Goal: Transaction & Acquisition: Purchase product/service

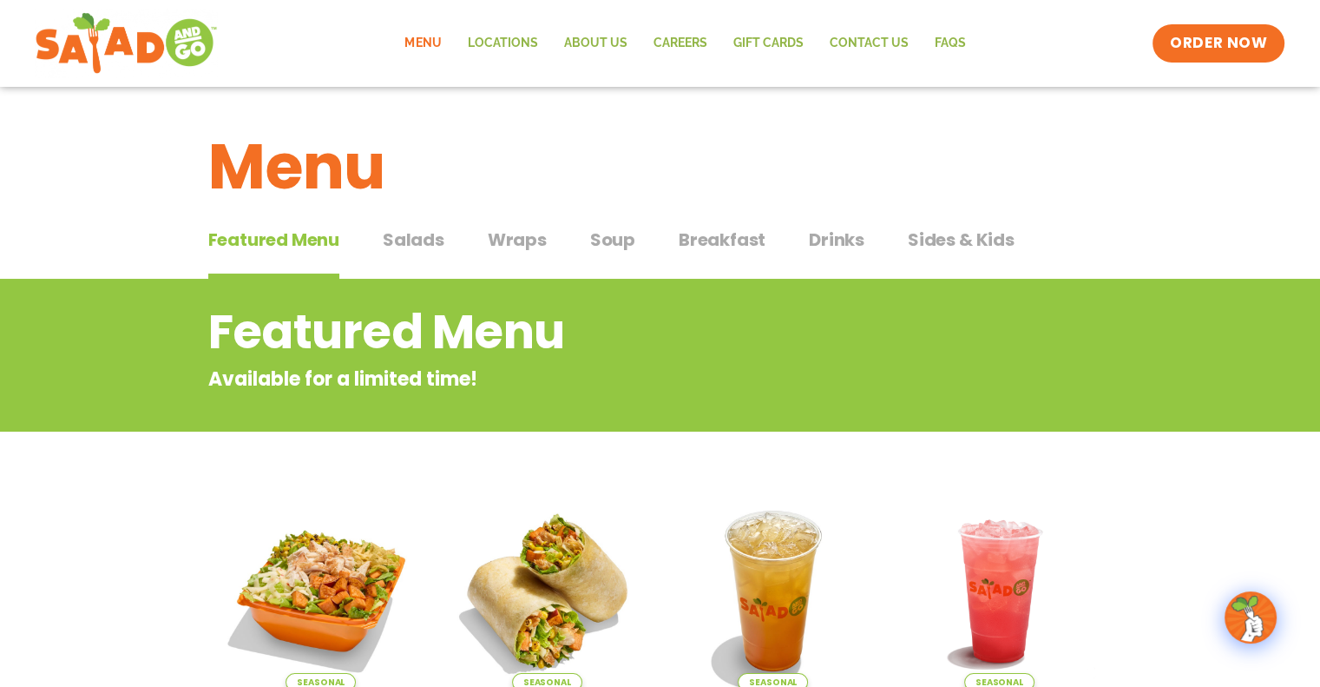
click at [405, 234] on span "Salads" at bounding box center [414, 240] width 62 height 26
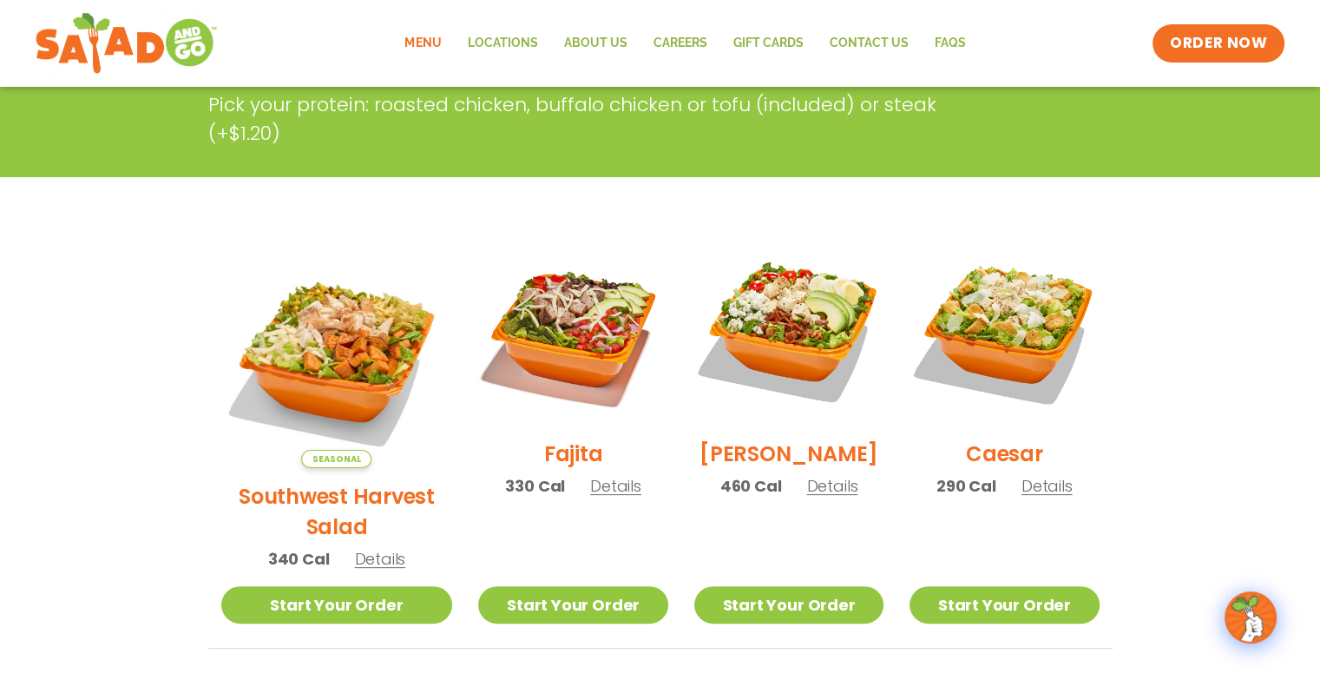
scroll to position [347, 0]
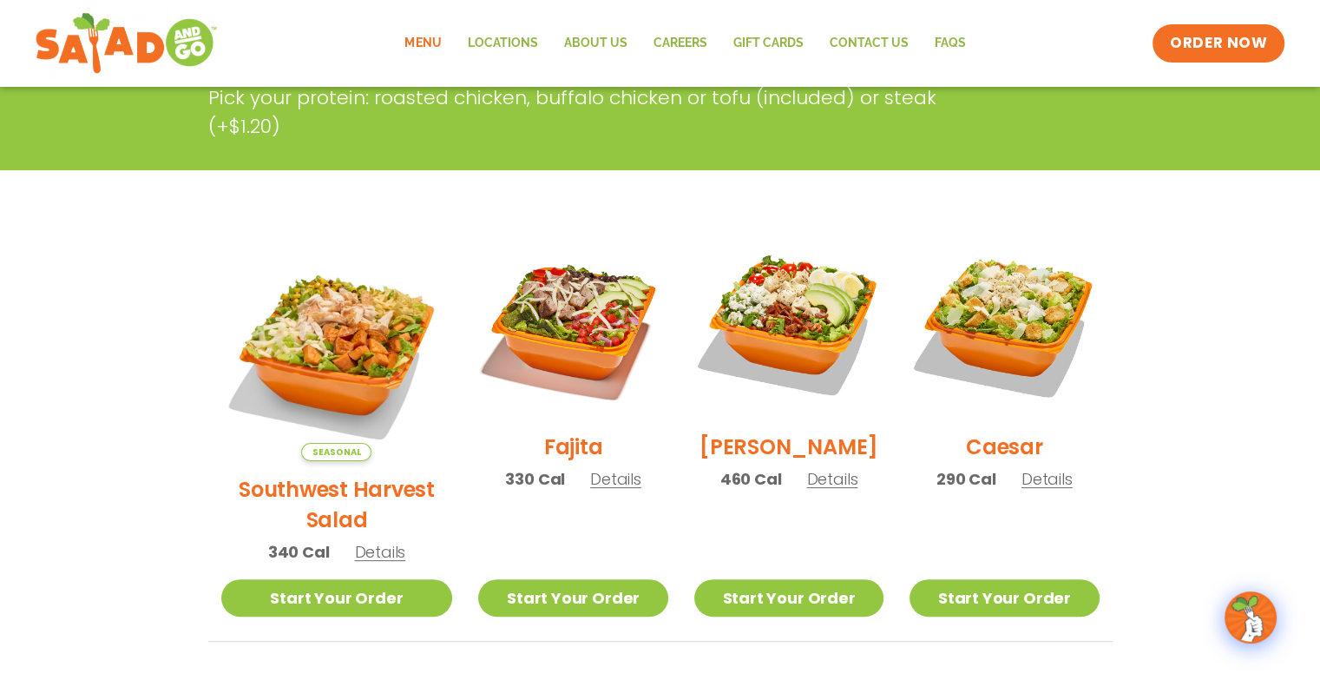
click at [594, 488] on span "Details" at bounding box center [615, 479] width 51 height 22
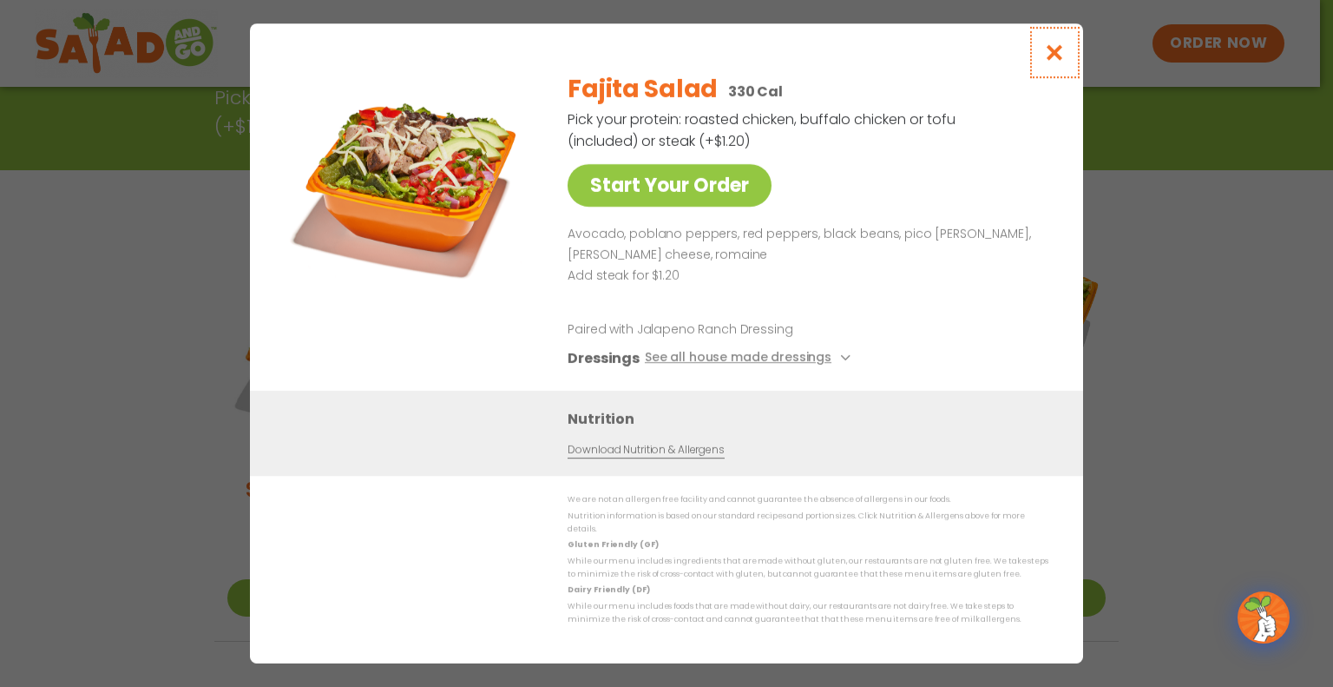
click at [1058, 55] on icon "Close modal" at bounding box center [1055, 52] width 22 height 18
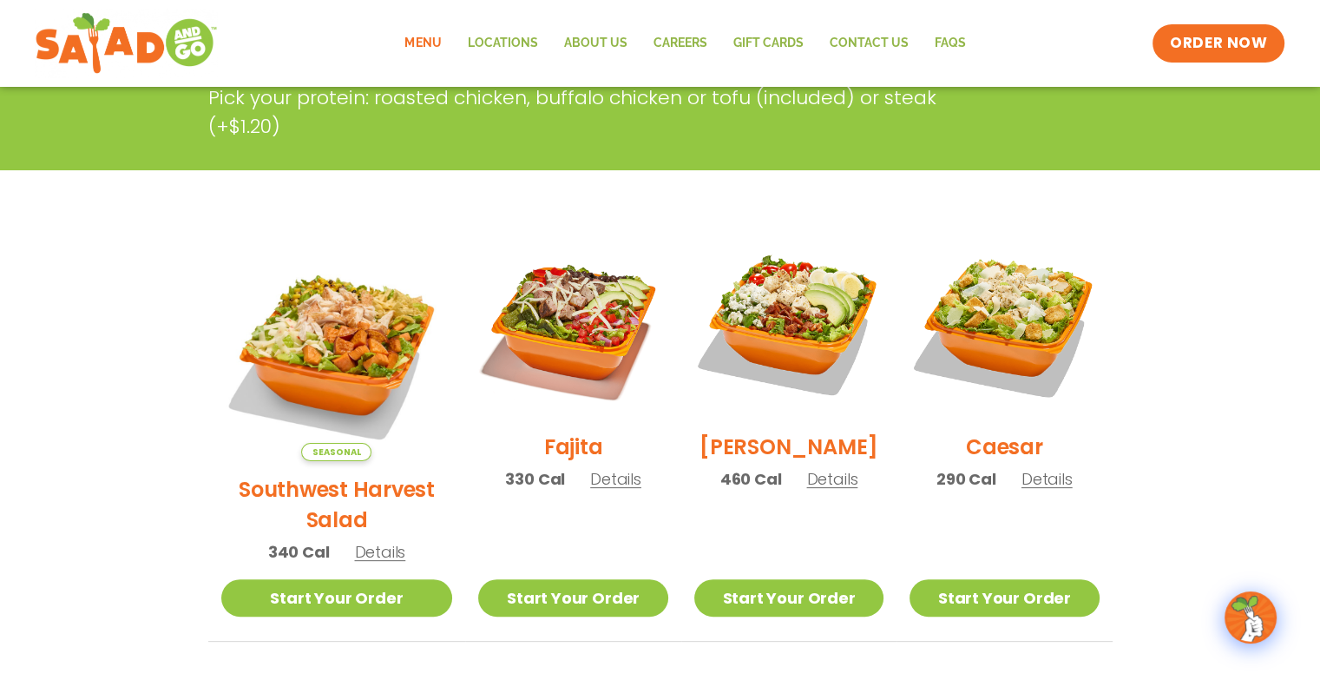
click at [807, 488] on span "Details" at bounding box center [832, 479] width 51 height 22
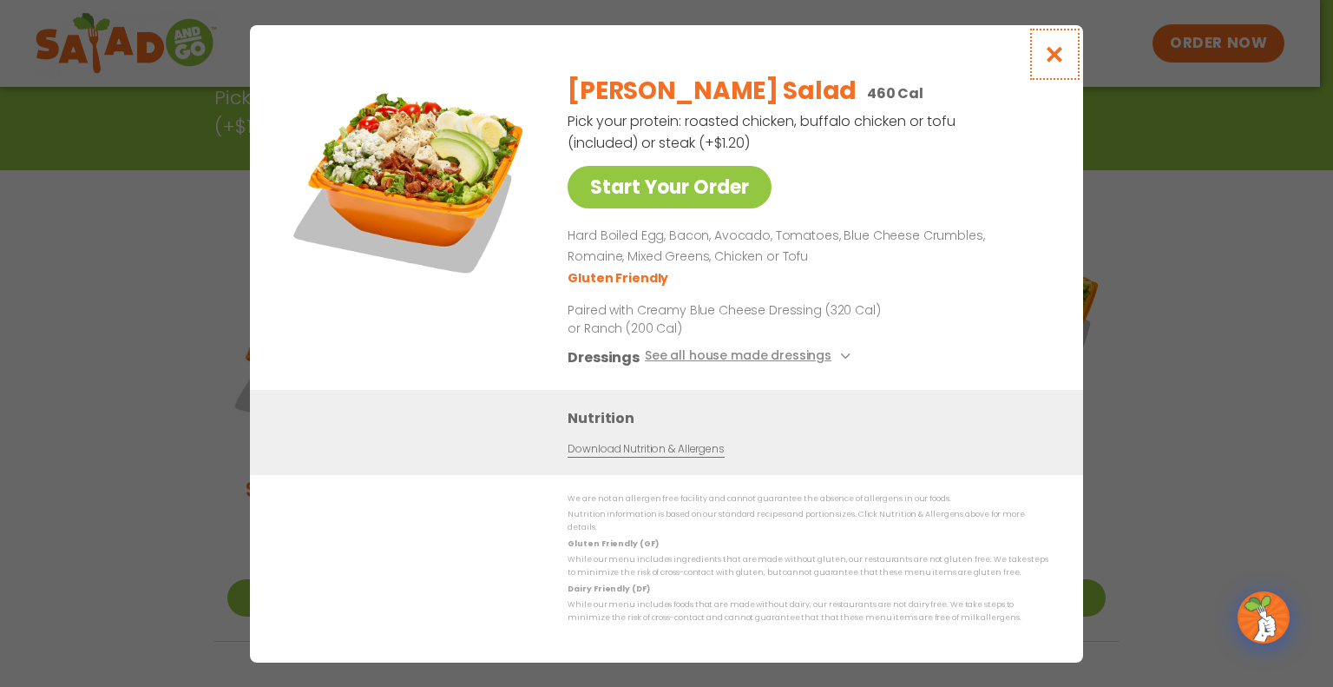
click at [1059, 62] on icon "Close modal" at bounding box center [1055, 54] width 22 height 18
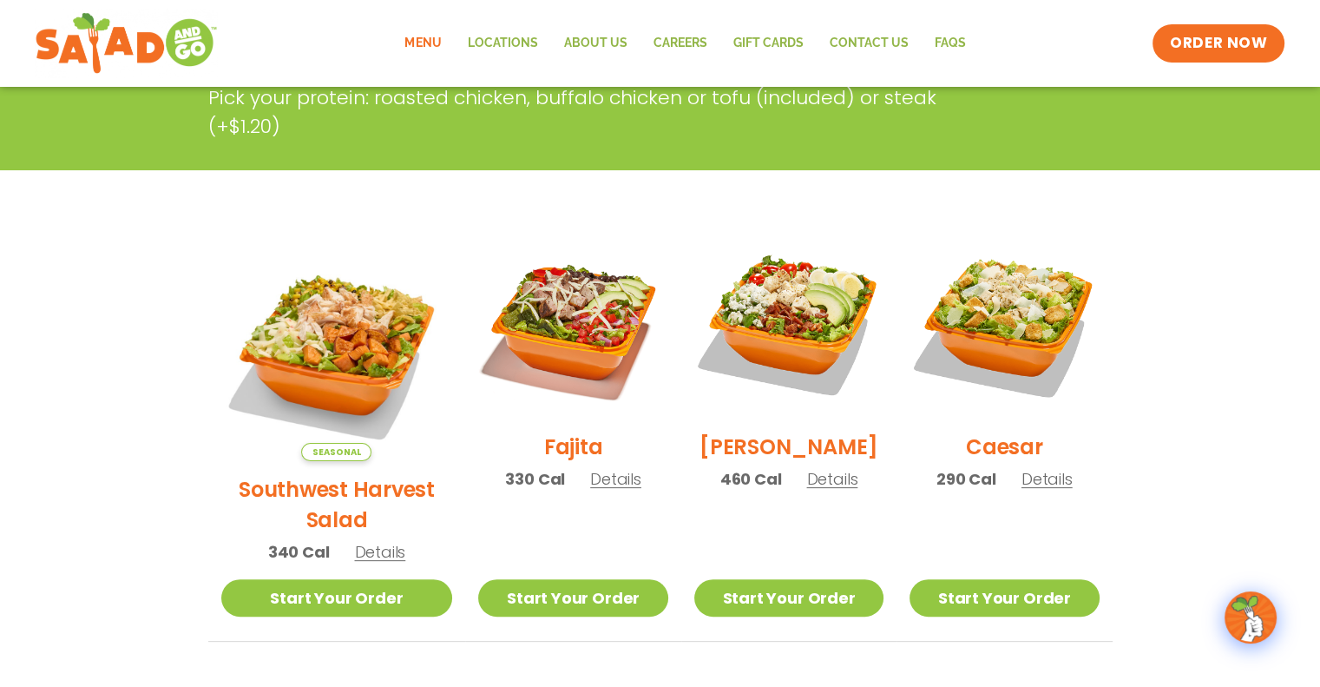
click at [1031, 490] on span "Details" at bounding box center [1047, 479] width 51 height 22
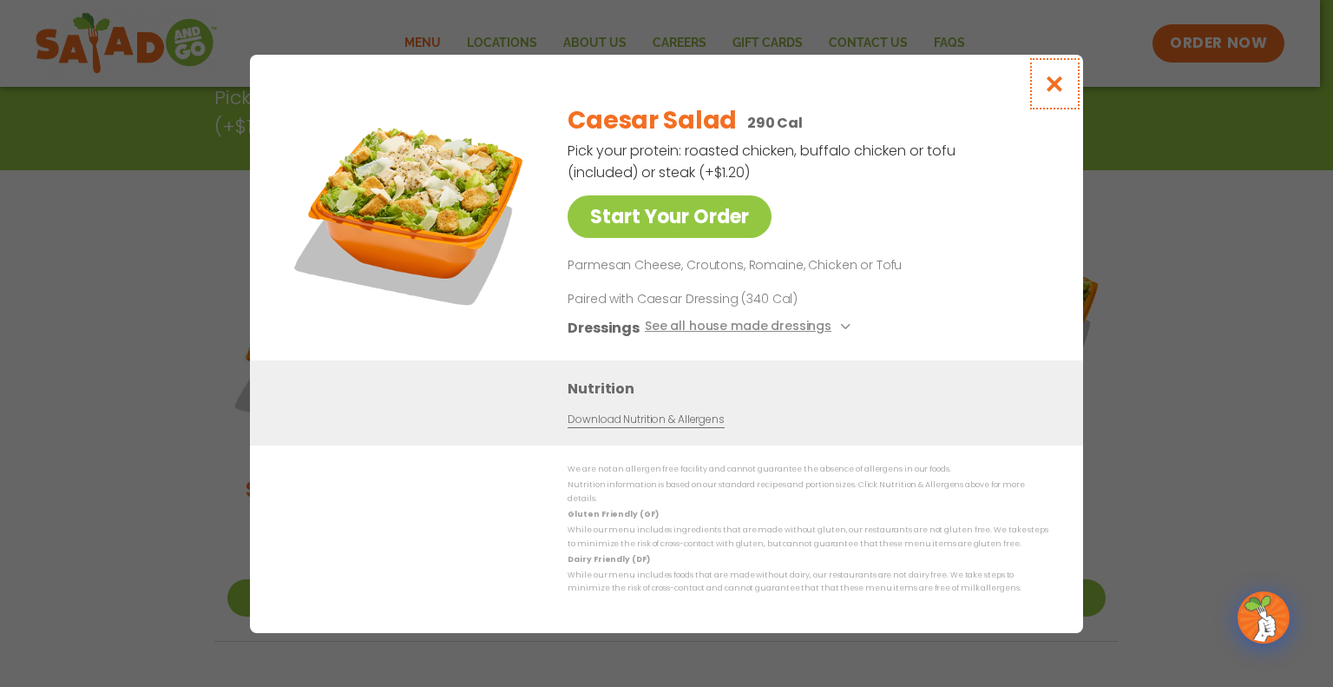
click at [1048, 89] on icon "Close modal" at bounding box center [1055, 84] width 22 height 18
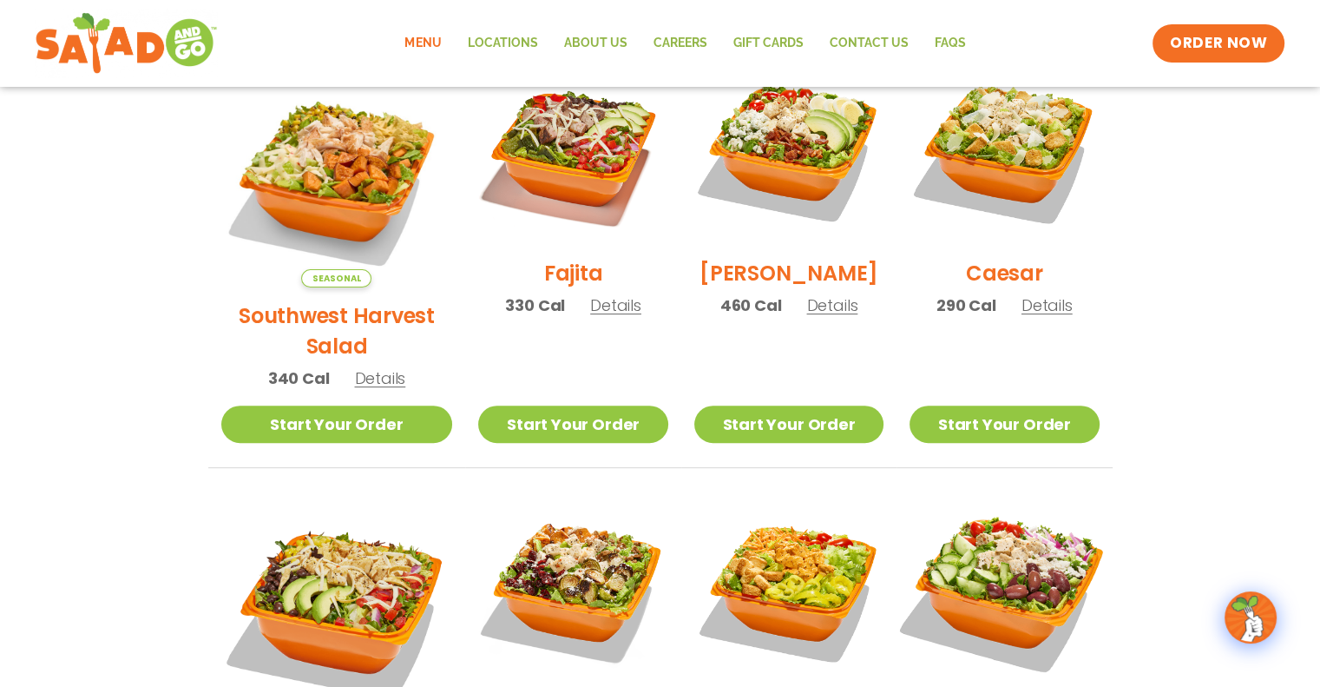
scroll to position [0, 0]
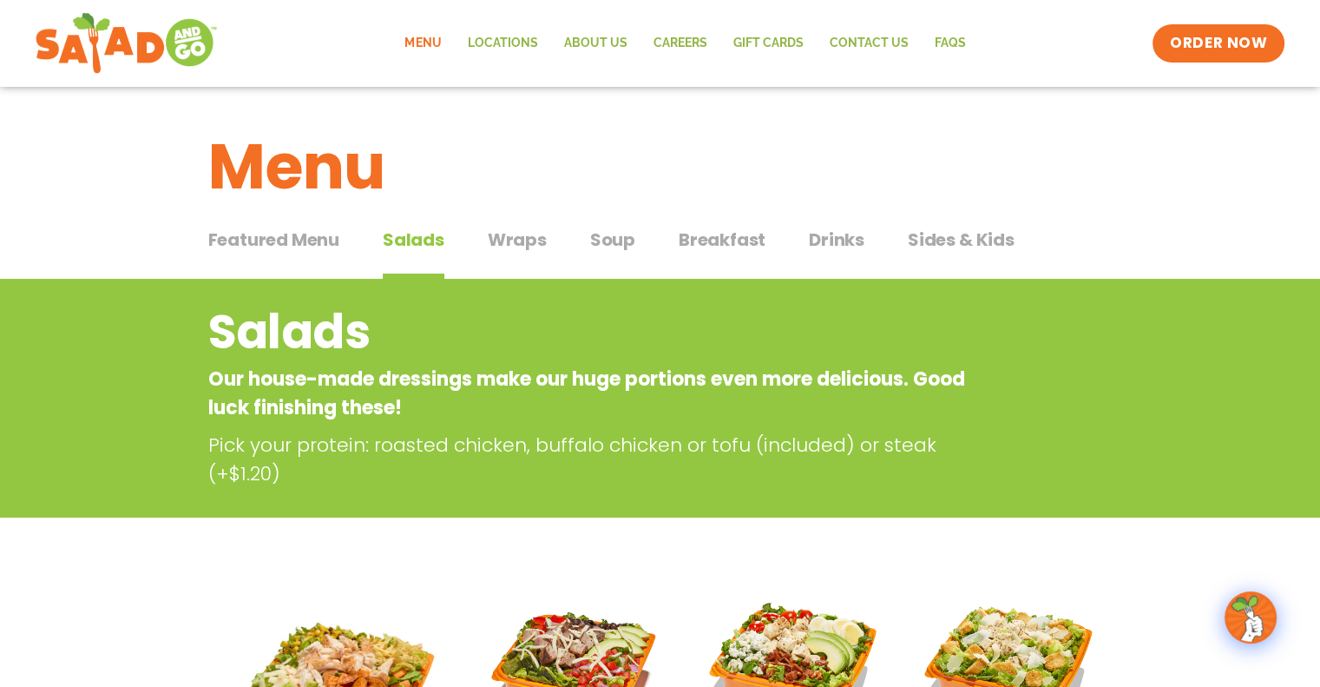
click at [507, 246] on span "Wraps" at bounding box center [517, 240] width 59 height 26
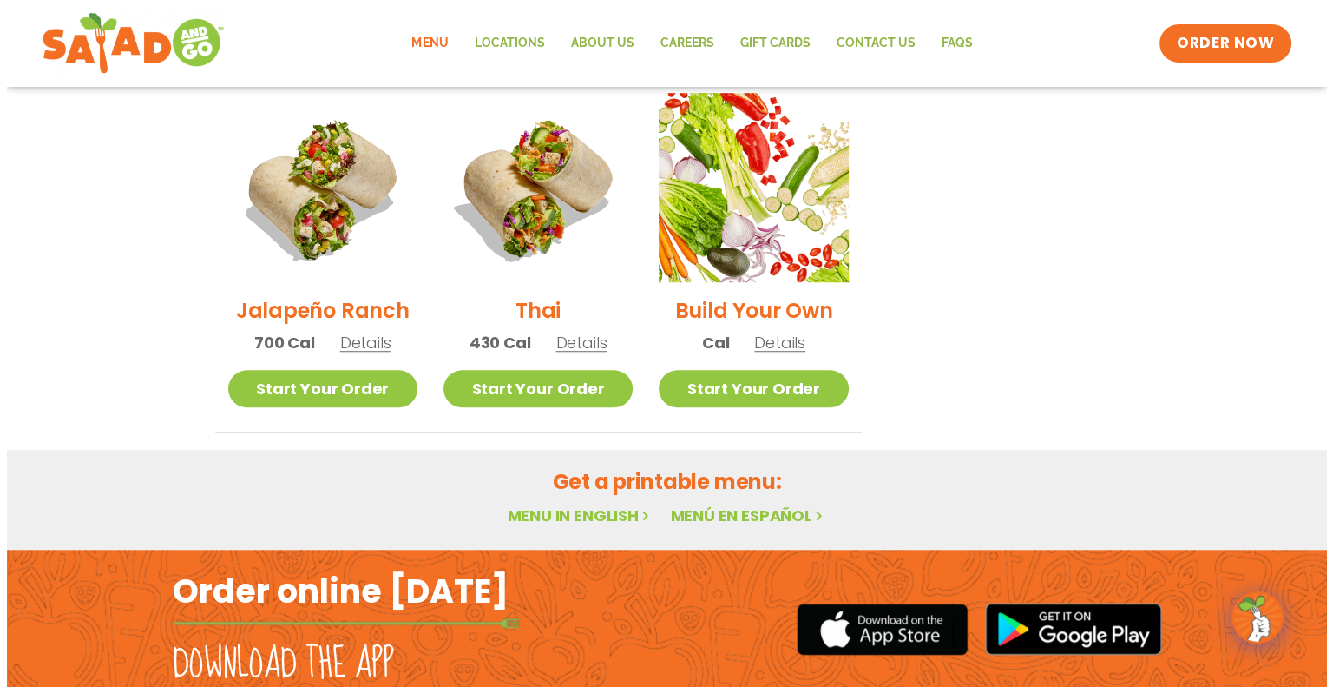
scroll to position [1302, 0]
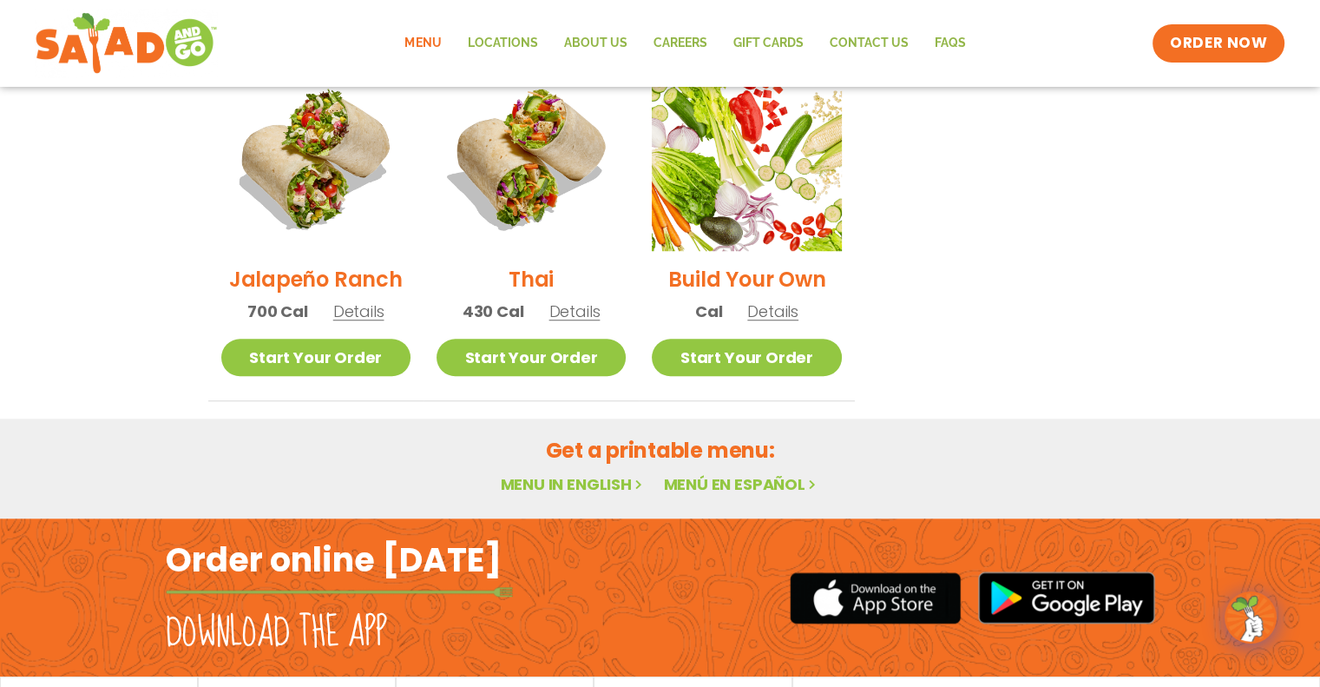
click at [359, 300] on span "Details" at bounding box center [358, 311] width 51 height 22
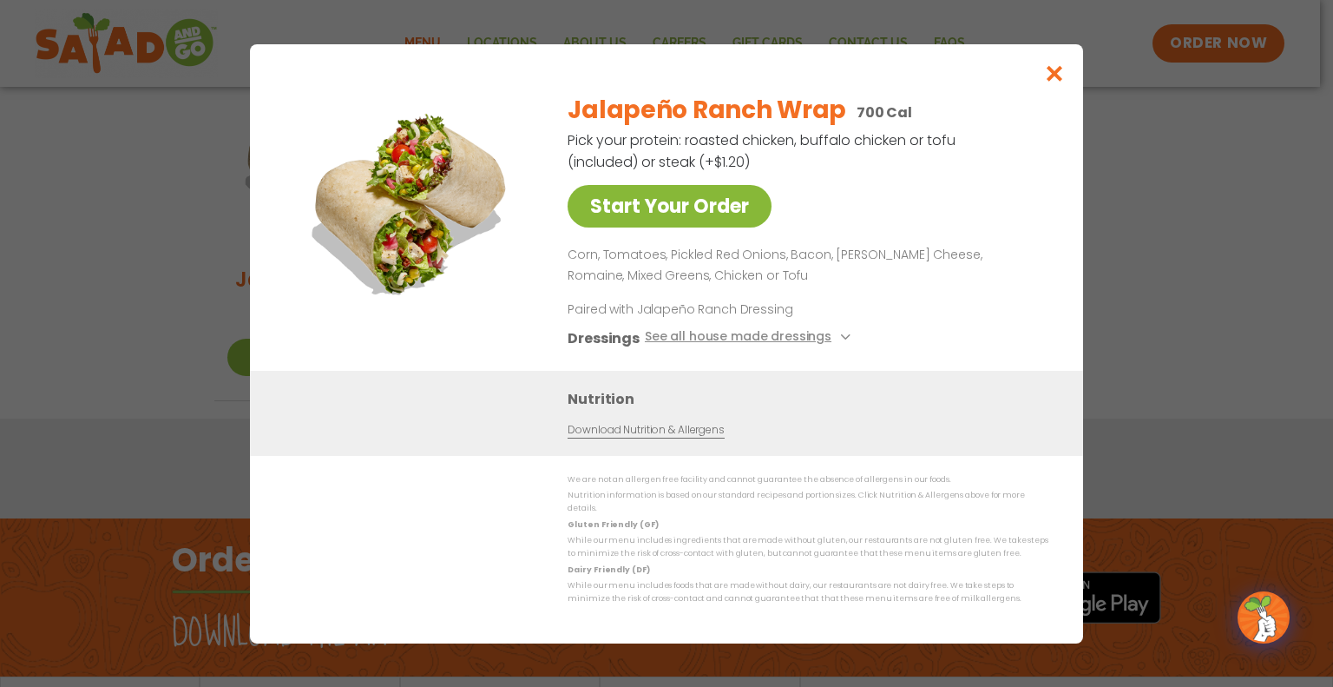
click at [672, 211] on link "Start Your Order" at bounding box center [670, 206] width 204 height 43
